Goal: Task Accomplishment & Management: Manage account settings

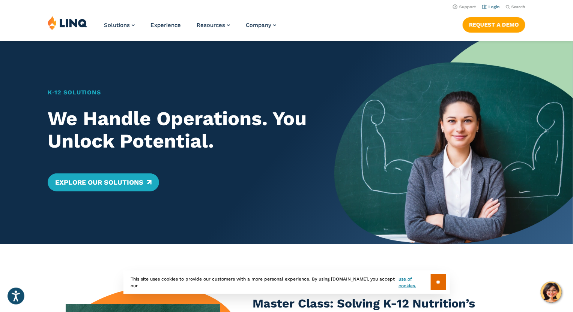
click at [499, 4] on li "Login" at bounding box center [491, 6] width 18 height 8
click at [496, 6] on link "Login" at bounding box center [491, 7] width 18 height 5
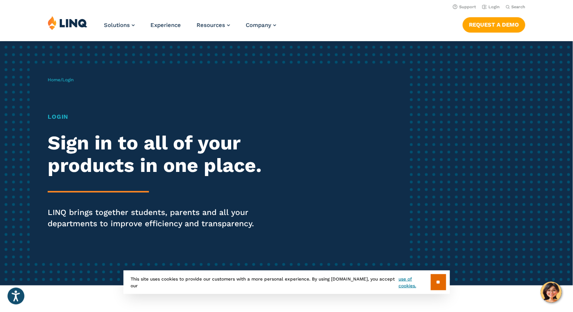
click at [67, 113] on h1 "Login" at bounding box center [158, 117] width 221 height 9
